Goal: Information Seeking & Learning: Learn about a topic

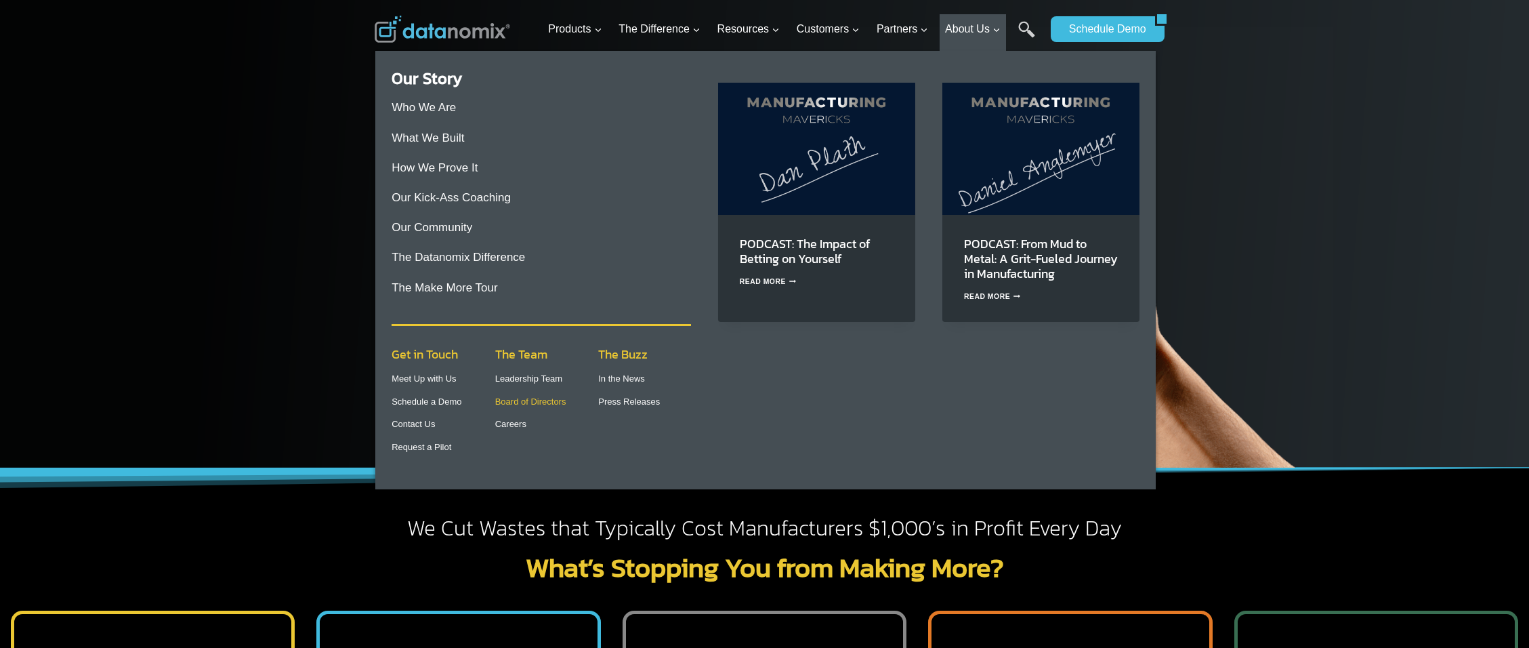
click at [560, 398] on link "Board of Directors" at bounding box center [530, 401] width 71 height 10
click at [451, 112] on link "Who We Are" at bounding box center [424, 107] width 64 height 13
